Goal: Task Accomplishment & Management: Complete application form

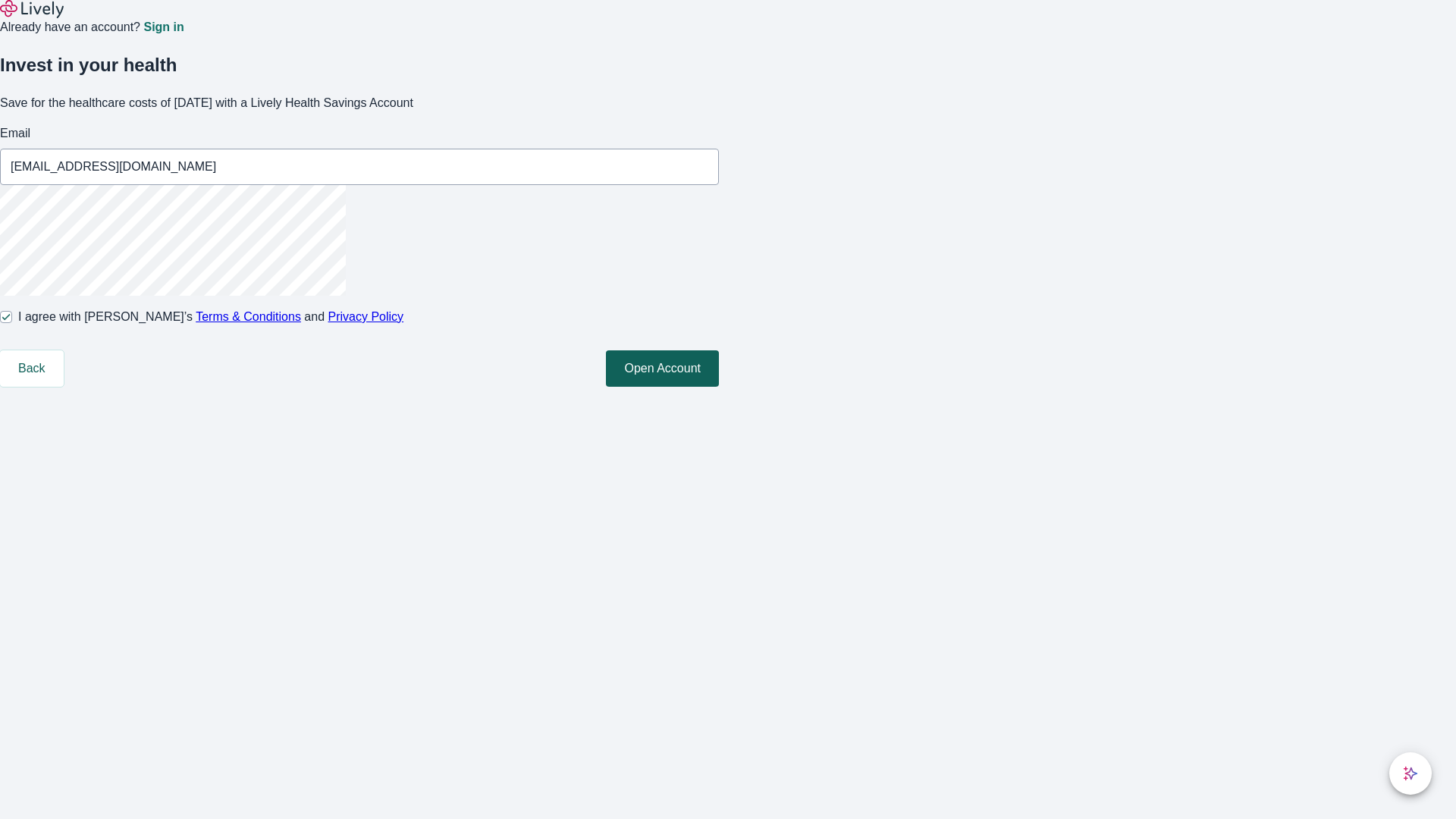
click at [719, 387] on button "Open Account" at bounding box center [662, 369] width 113 height 36
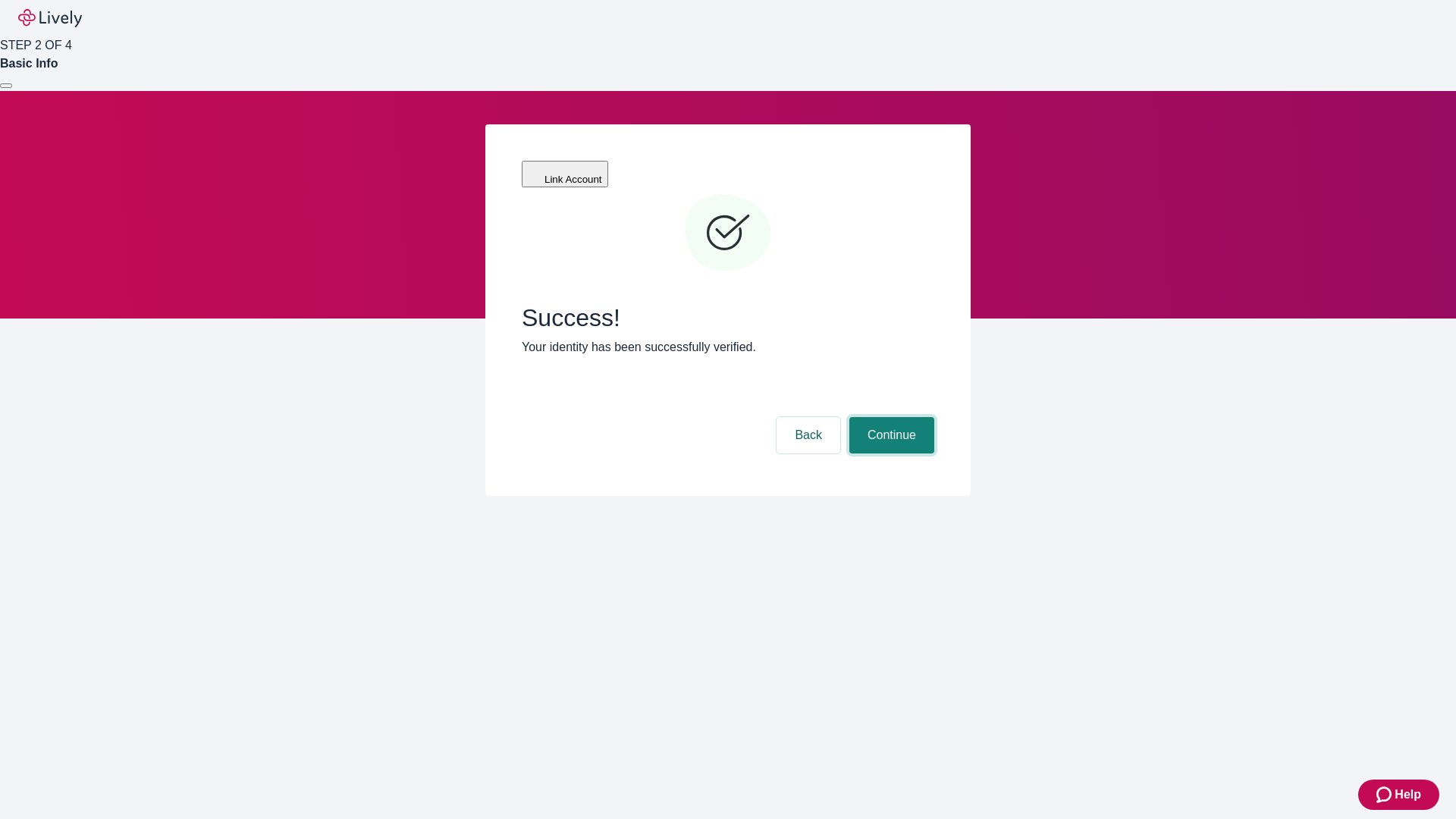
click at [890, 417] on button "Continue" at bounding box center [892, 435] width 85 height 36
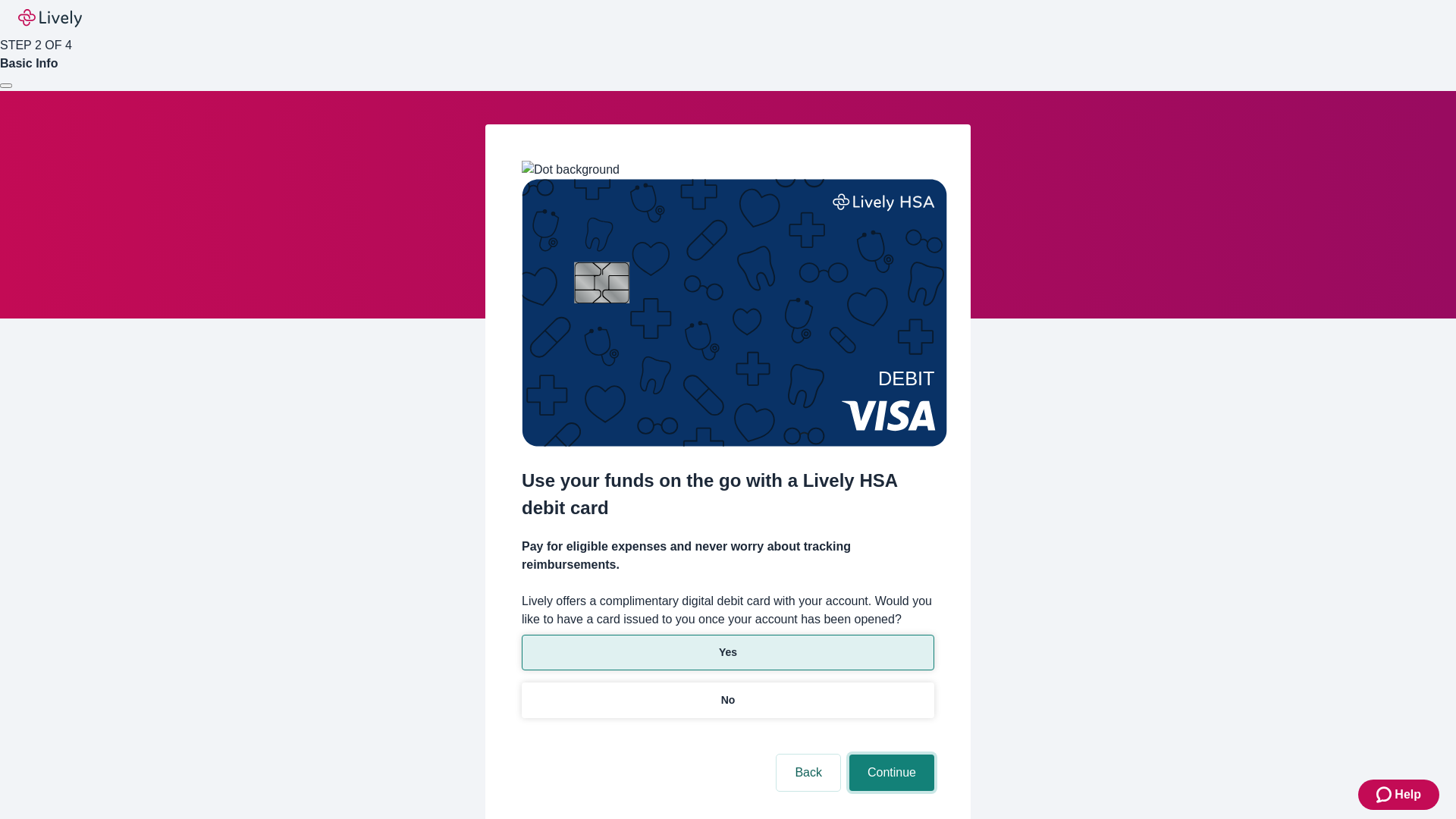
click at [890, 755] on button "Continue" at bounding box center [892, 773] width 85 height 36
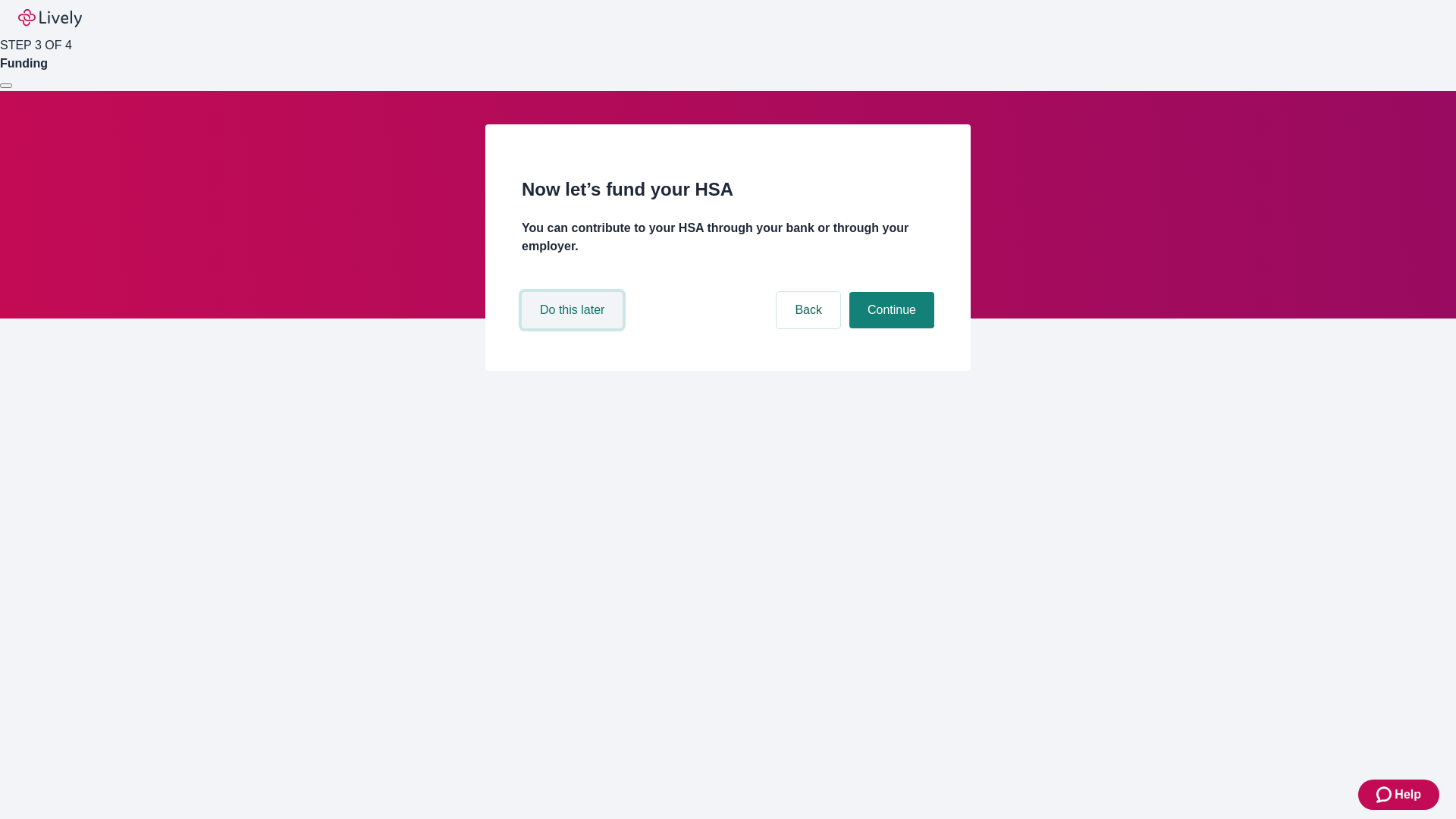
click at [574, 328] on button "Do this later" at bounding box center [572, 310] width 101 height 36
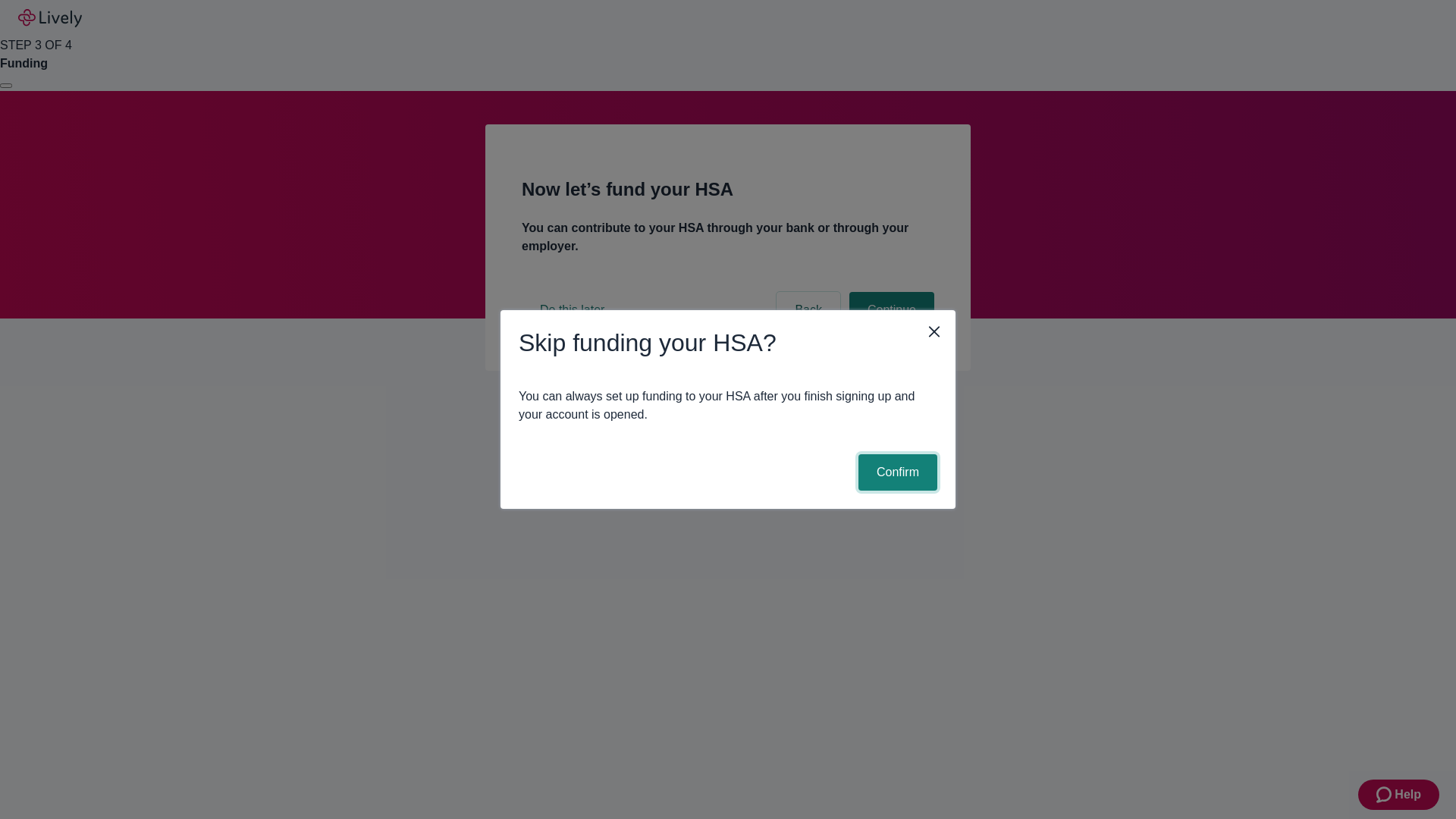
click at [896, 472] on button "Confirm" at bounding box center [898, 472] width 79 height 36
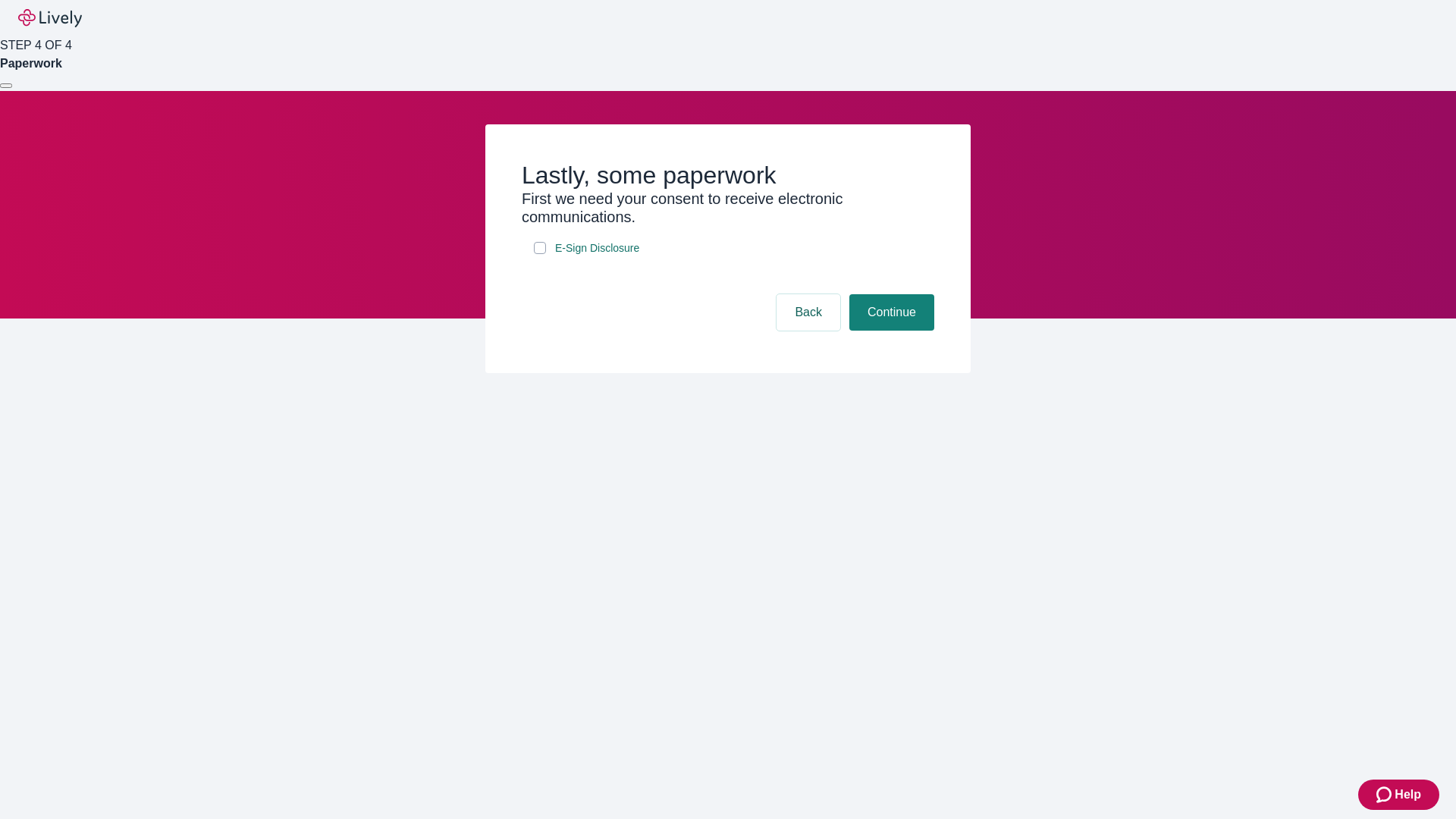
click at [540, 254] on input "E-Sign Disclosure" at bounding box center [540, 248] width 12 height 12
checkbox input "true"
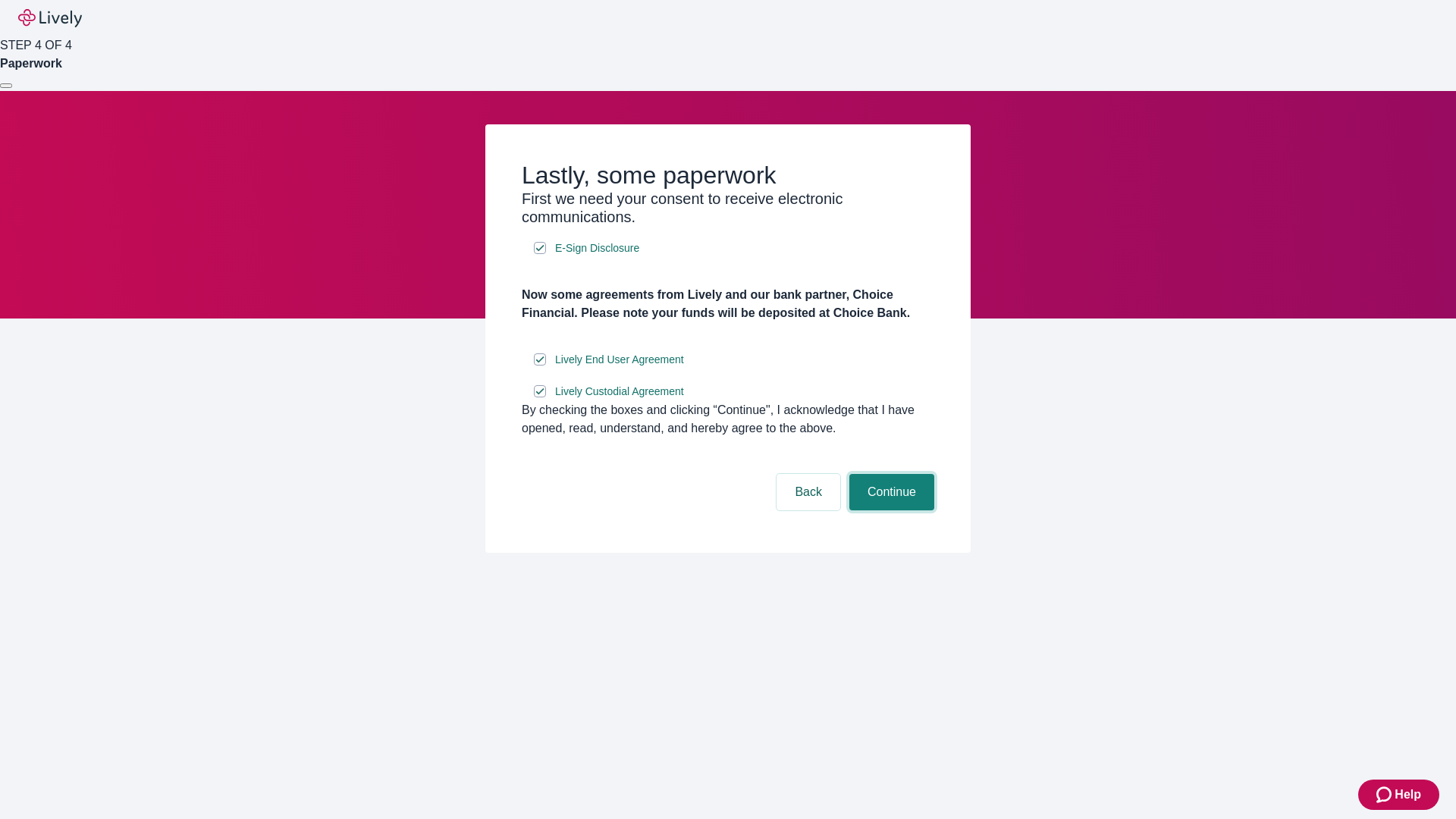
click at [890, 510] on button "Continue" at bounding box center [892, 492] width 85 height 36
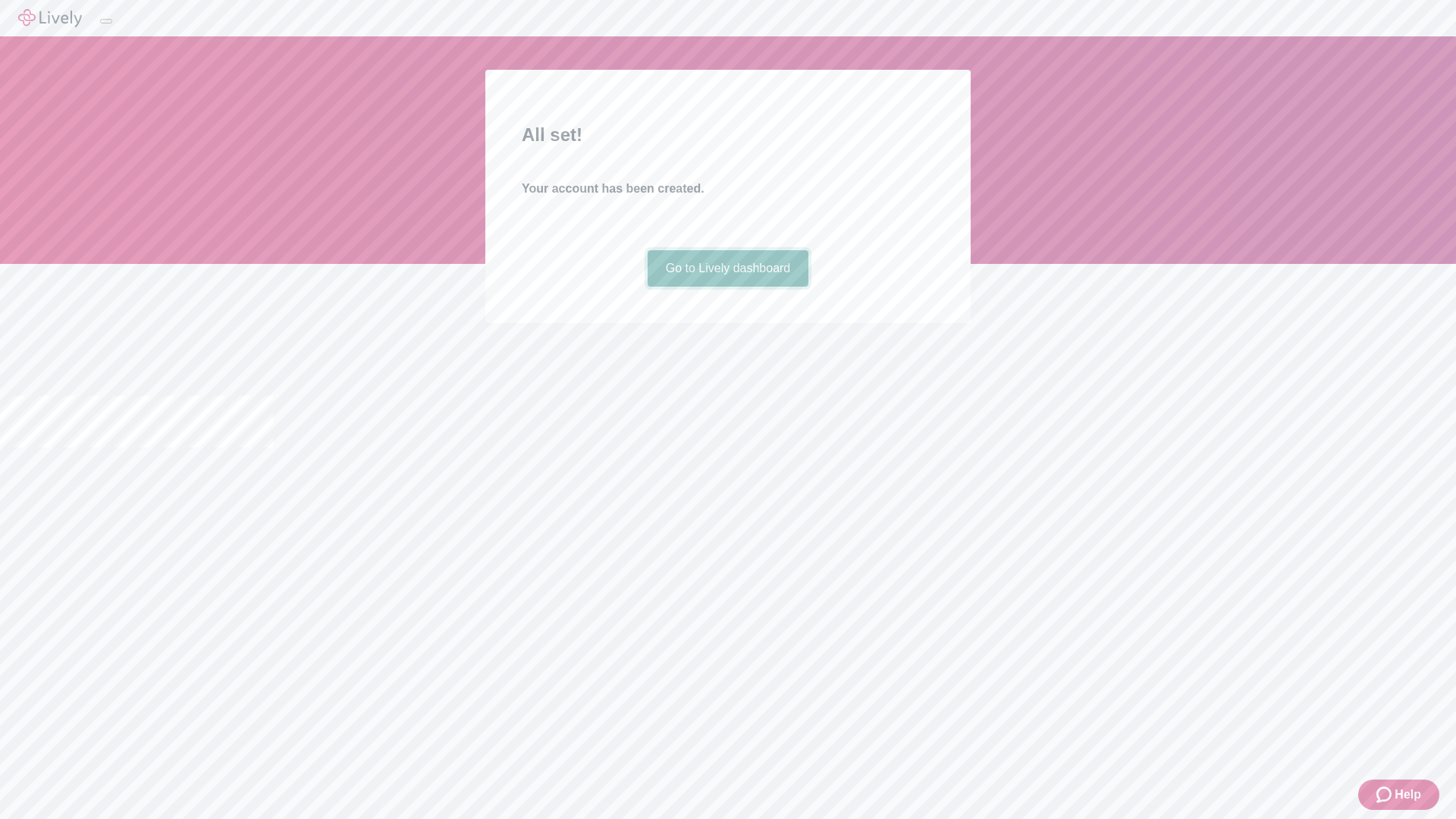
click at [728, 287] on link "Go to Lively dashboard" at bounding box center [728, 268] width 162 height 36
